Goal: Task Accomplishment & Management: Manage account settings

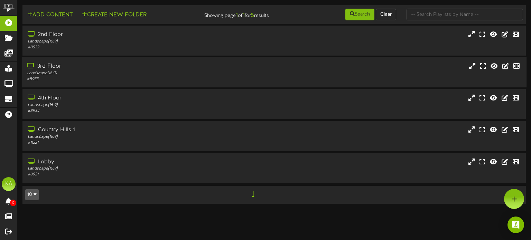
drag, startPoint x: 271, startPoint y: 70, endPoint x: 256, endPoint y: 60, distance: 18.0
click at [271, 69] on div "3rd Floor Landscape ( 16:9 ) # 8933" at bounding box center [274, 73] width 504 height 20
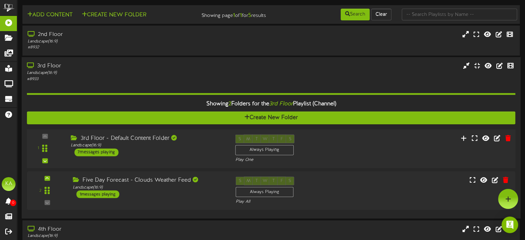
click at [358, 140] on div "1 ( 16:9" at bounding box center [272, 149] width 494 height 28
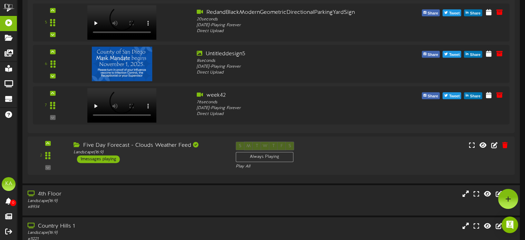
scroll to position [376, 0]
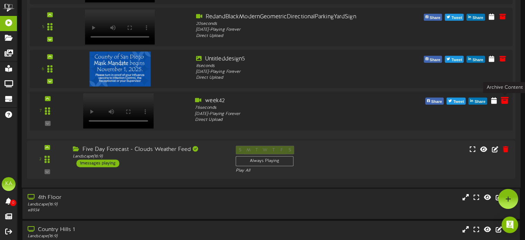
click at [507, 98] on icon at bounding box center [505, 100] width 8 height 8
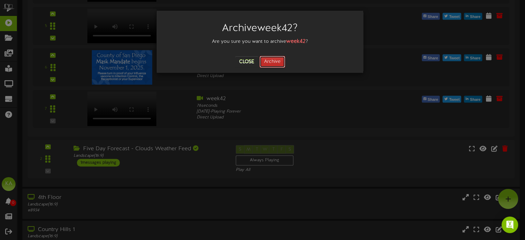
click at [274, 63] on button "Archive" at bounding box center [273, 62] width 26 height 12
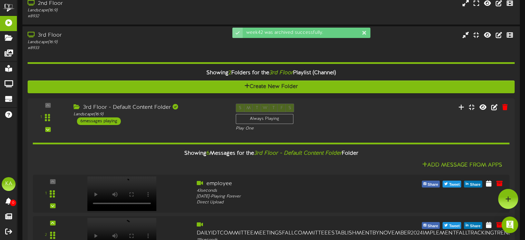
scroll to position [0, 0]
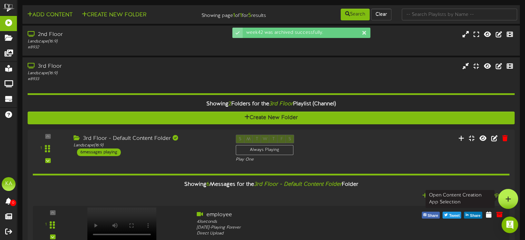
click at [507, 203] on div at bounding box center [508, 199] width 20 height 20
